Goal: Task Accomplishment & Management: Complete application form

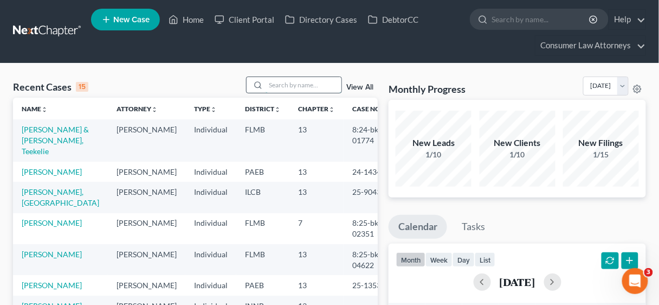
click at [276, 83] on input "search" at bounding box center [304, 85] width 76 height 16
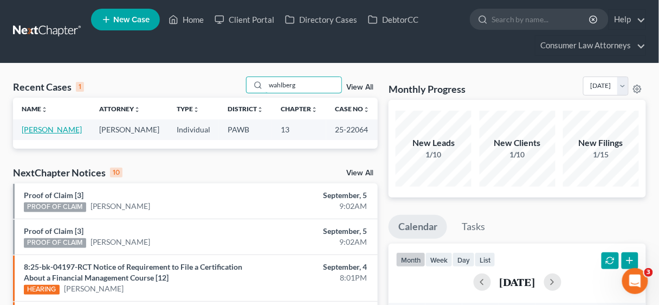
type input "wahlberg"
click at [68, 127] on link "[PERSON_NAME]" at bounding box center [52, 129] width 60 height 9
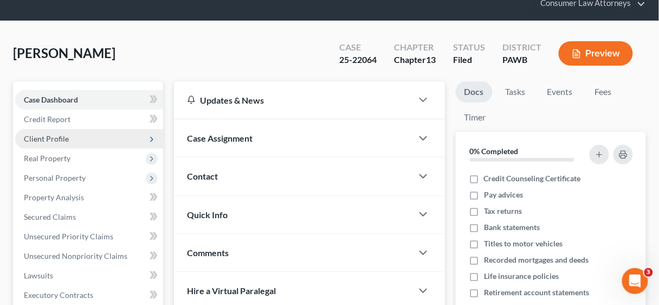
scroll to position [43, 0]
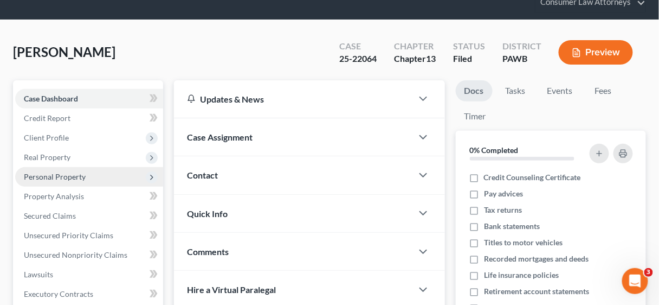
click at [73, 177] on span "Personal Property" at bounding box center [55, 176] width 62 height 9
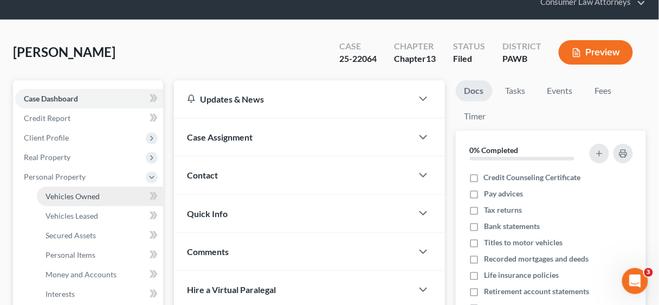
click at [72, 193] on span "Vehicles Owned" at bounding box center [73, 195] width 54 height 9
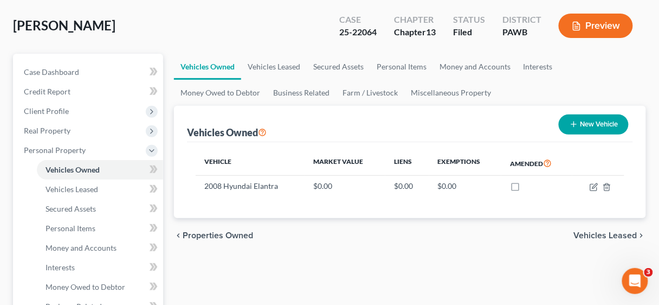
scroll to position [87, 0]
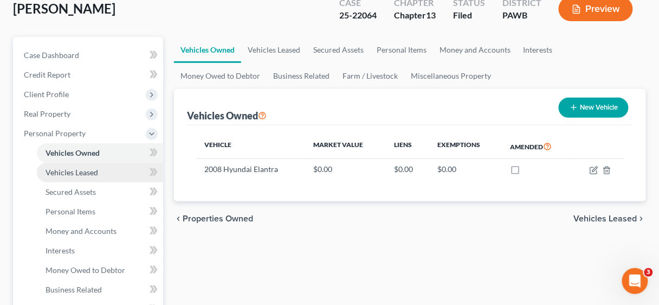
click at [81, 171] on span "Vehicles Leased" at bounding box center [72, 171] width 53 height 9
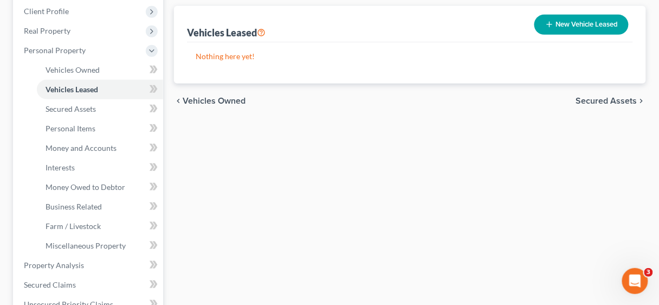
scroll to position [173, 0]
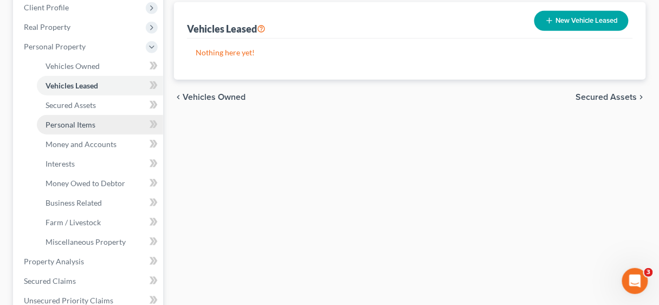
click at [72, 121] on span "Personal Items" at bounding box center [71, 124] width 50 height 9
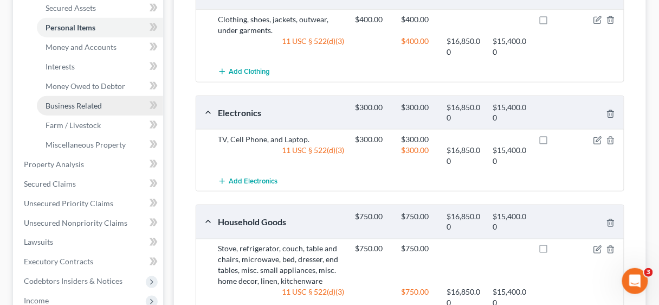
scroll to position [260, 0]
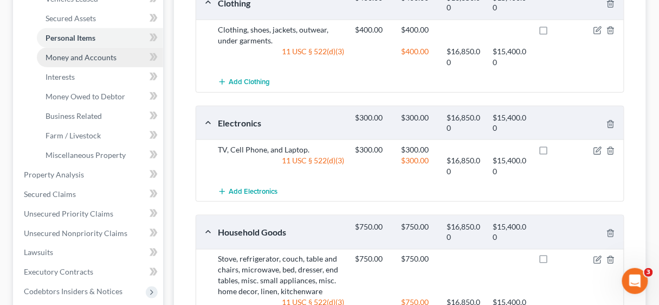
click at [78, 59] on span "Money and Accounts" at bounding box center [81, 57] width 71 height 9
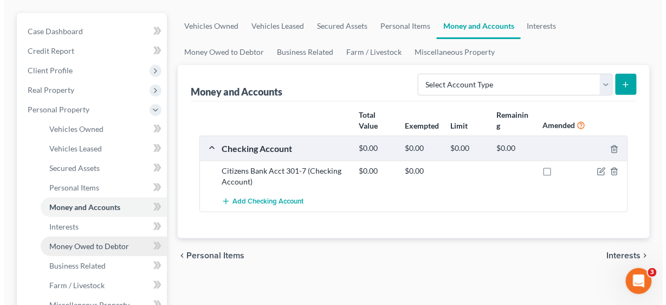
scroll to position [173, 0]
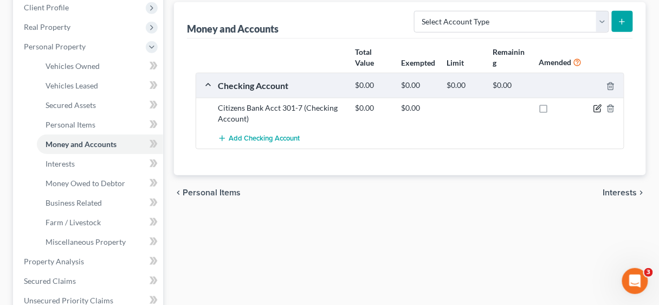
click at [596, 105] on icon "button" at bounding box center [598, 108] width 9 height 9
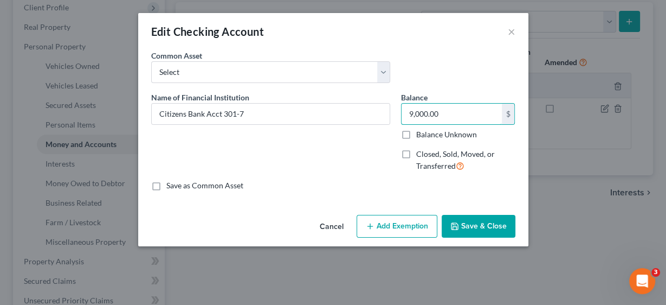
type input "9,000.00"
click at [488, 225] on button "Save & Close" at bounding box center [479, 226] width 74 height 23
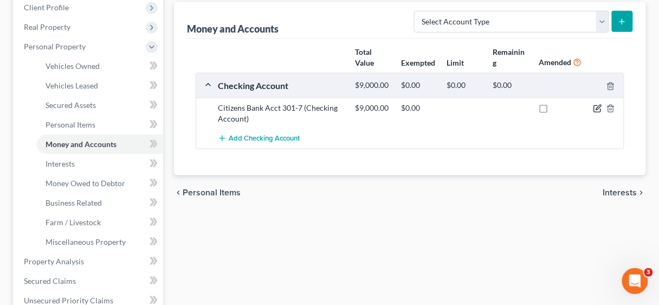
click at [597, 106] on icon "button" at bounding box center [598, 108] width 9 height 9
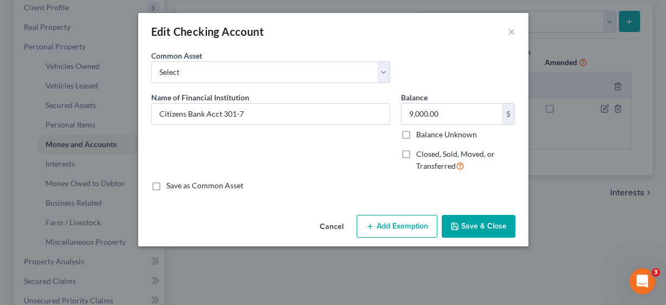
click at [408, 221] on button "Add Exemption" at bounding box center [397, 226] width 81 height 23
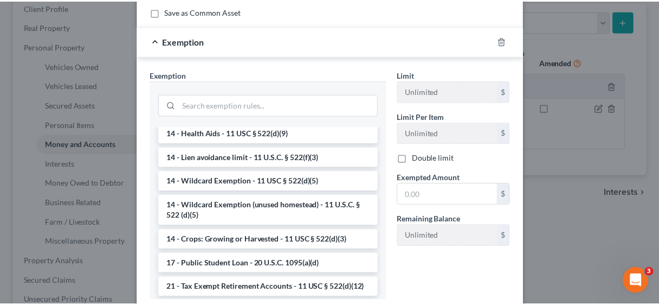
scroll to position [217, 0]
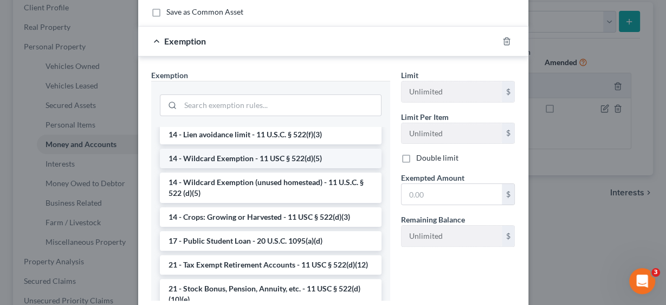
click at [280, 157] on li "14 - Wildcard Exemption - 11 USC § 522(d)(5)" at bounding box center [271, 159] width 222 height 20
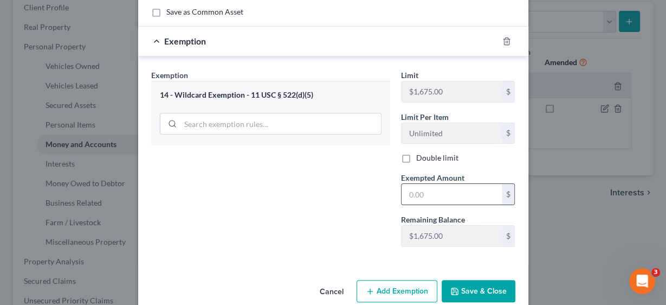
click at [444, 190] on input "text" at bounding box center [452, 194] width 100 height 21
type input "1,675.00"
click at [478, 284] on button "Save & Close" at bounding box center [479, 291] width 74 height 23
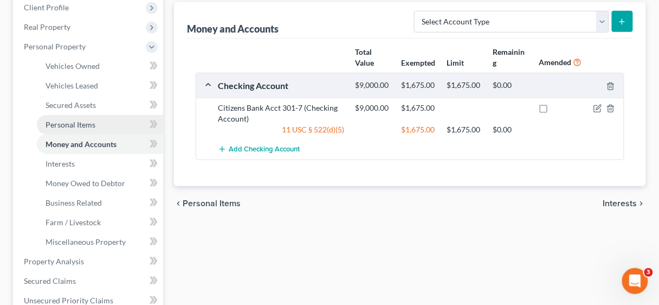
click at [69, 126] on span "Personal Items" at bounding box center [71, 124] width 50 height 9
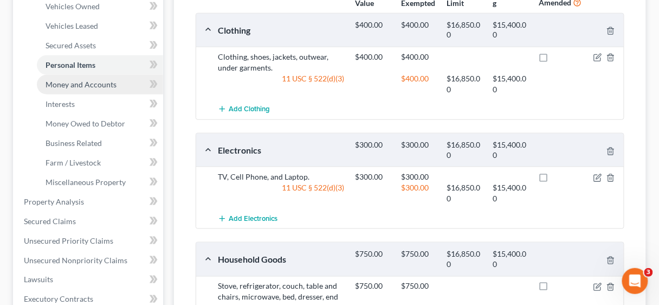
scroll to position [260, 0]
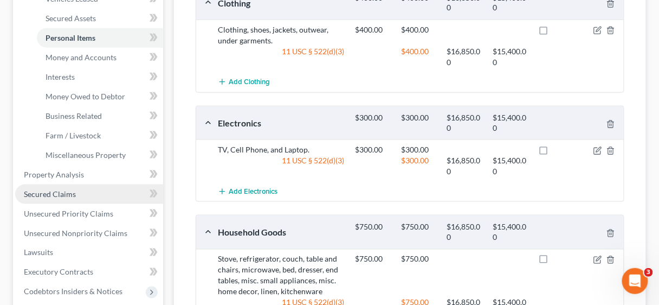
click at [63, 192] on span "Secured Claims" at bounding box center [50, 193] width 52 height 9
